Goal: Task Accomplishment & Management: Use online tool/utility

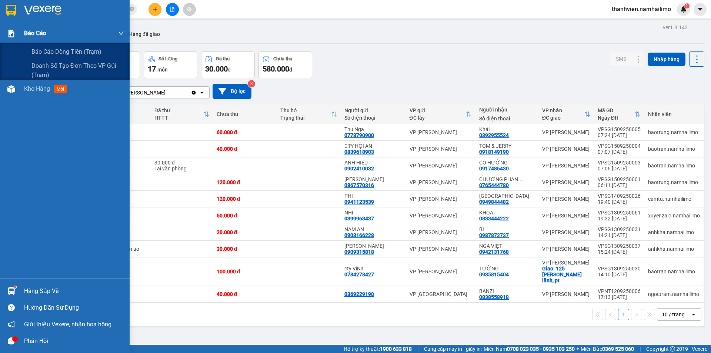
click at [24, 38] on div "Báo cáo" at bounding box center [65, 33] width 130 height 19
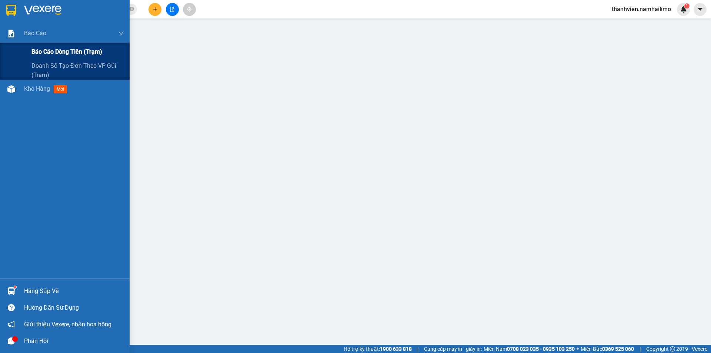
click at [49, 53] on span "Báo cáo dòng tiền (trạm)" at bounding box center [66, 51] width 71 height 9
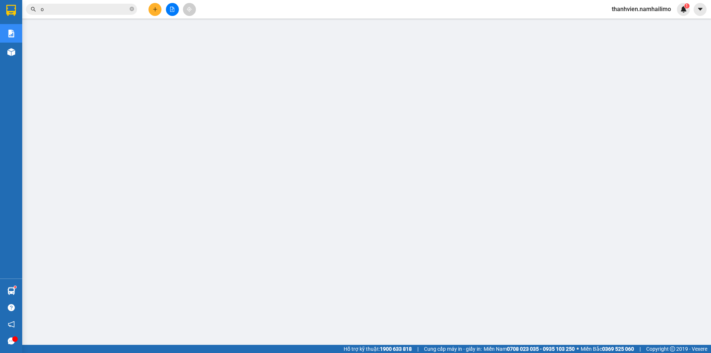
click at [175, 10] on button at bounding box center [172, 9] width 13 height 13
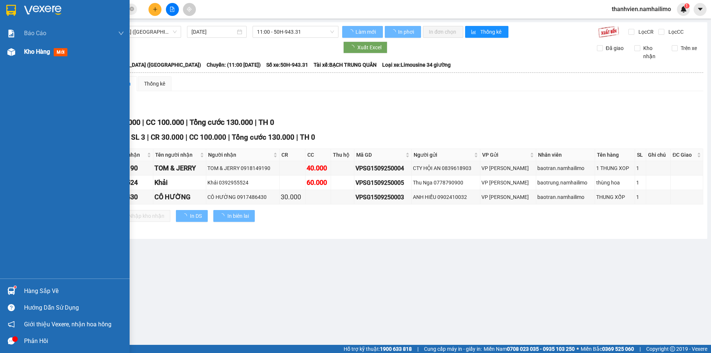
click at [41, 52] on span "Kho hàng" at bounding box center [37, 51] width 26 height 7
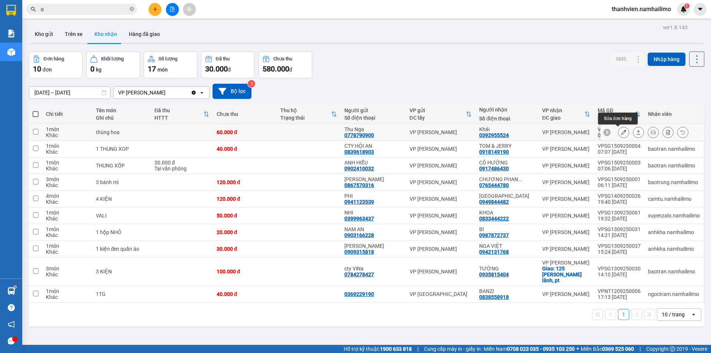
click at [621, 131] on icon at bounding box center [623, 132] width 5 height 5
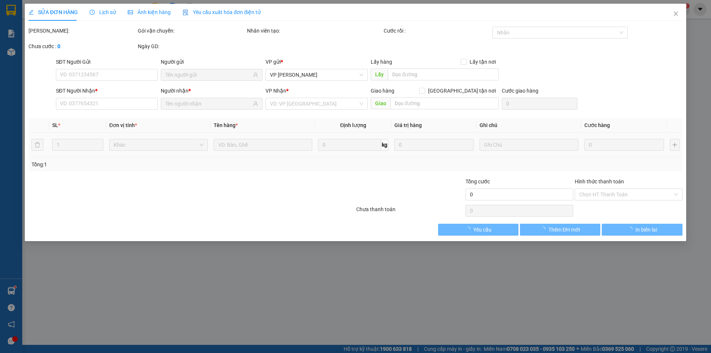
type input "0778790900"
type input "Thu Nga"
type input "0392955524"
type input "Khải"
type input "60.000"
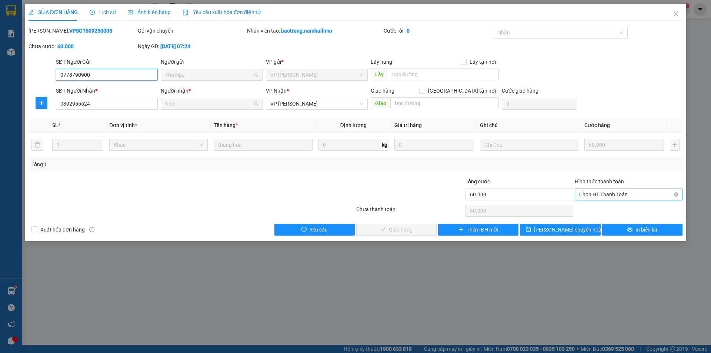
click at [597, 194] on span "Chọn HT Thanh Toán" at bounding box center [628, 194] width 99 height 11
click at [599, 209] on div "Tại văn phòng" at bounding box center [628, 209] width 99 height 8
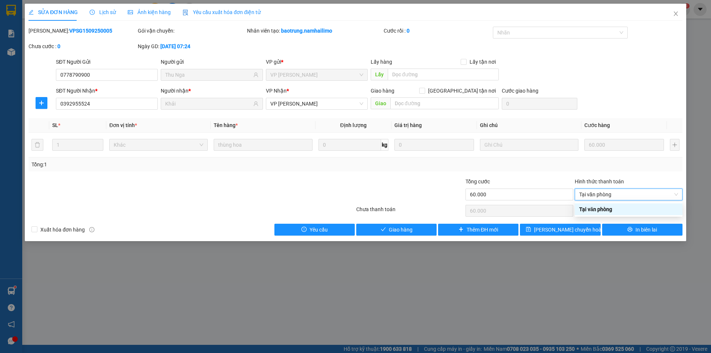
type input "0"
drag, startPoint x: 419, startPoint y: 233, endPoint x: 456, endPoint y: 258, distance: 44.7
click at [419, 233] on button "Giao hàng" at bounding box center [396, 230] width 80 height 12
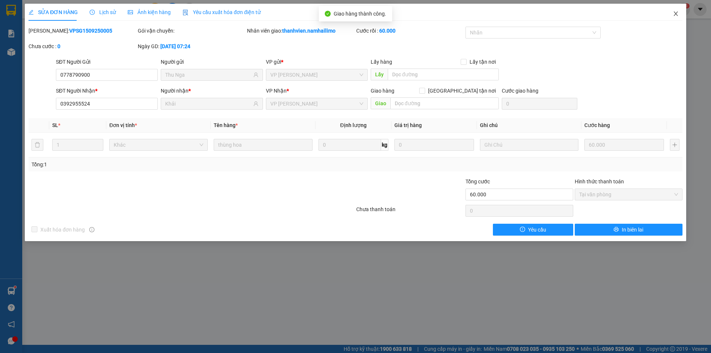
click at [677, 16] on icon "close" at bounding box center [676, 14] width 6 height 6
